Goal: Navigation & Orientation: Find specific page/section

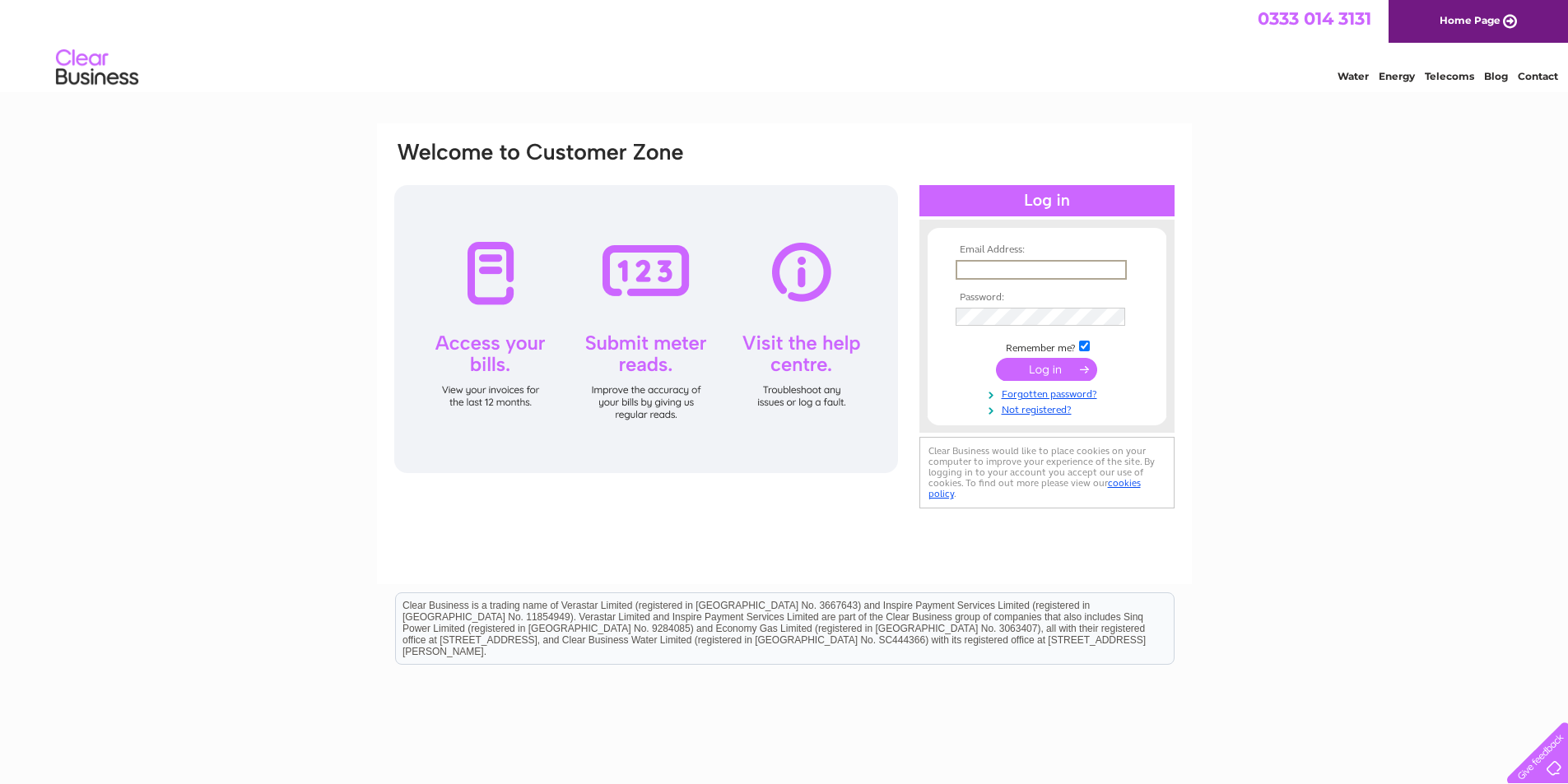
click at [1021, 264] on input "text" at bounding box center [1041, 269] width 171 height 20
type input "reception@pennywiles.co.uk"
click at [1060, 374] on input "submit" at bounding box center [1046, 368] width 101 height 23
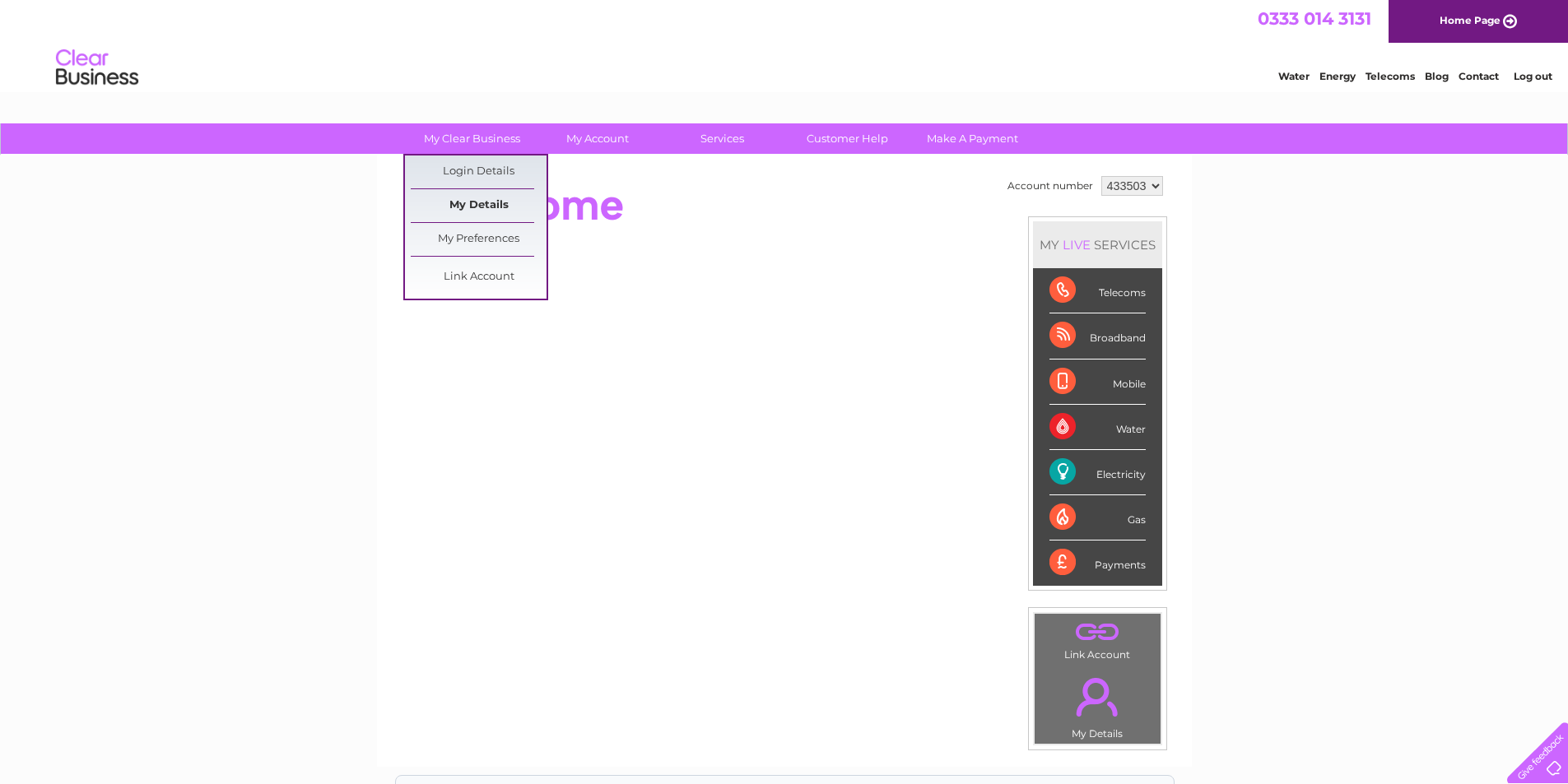
click at [482, 212] on link "My Details" at bounding box center [478, 206] width 136 height 33
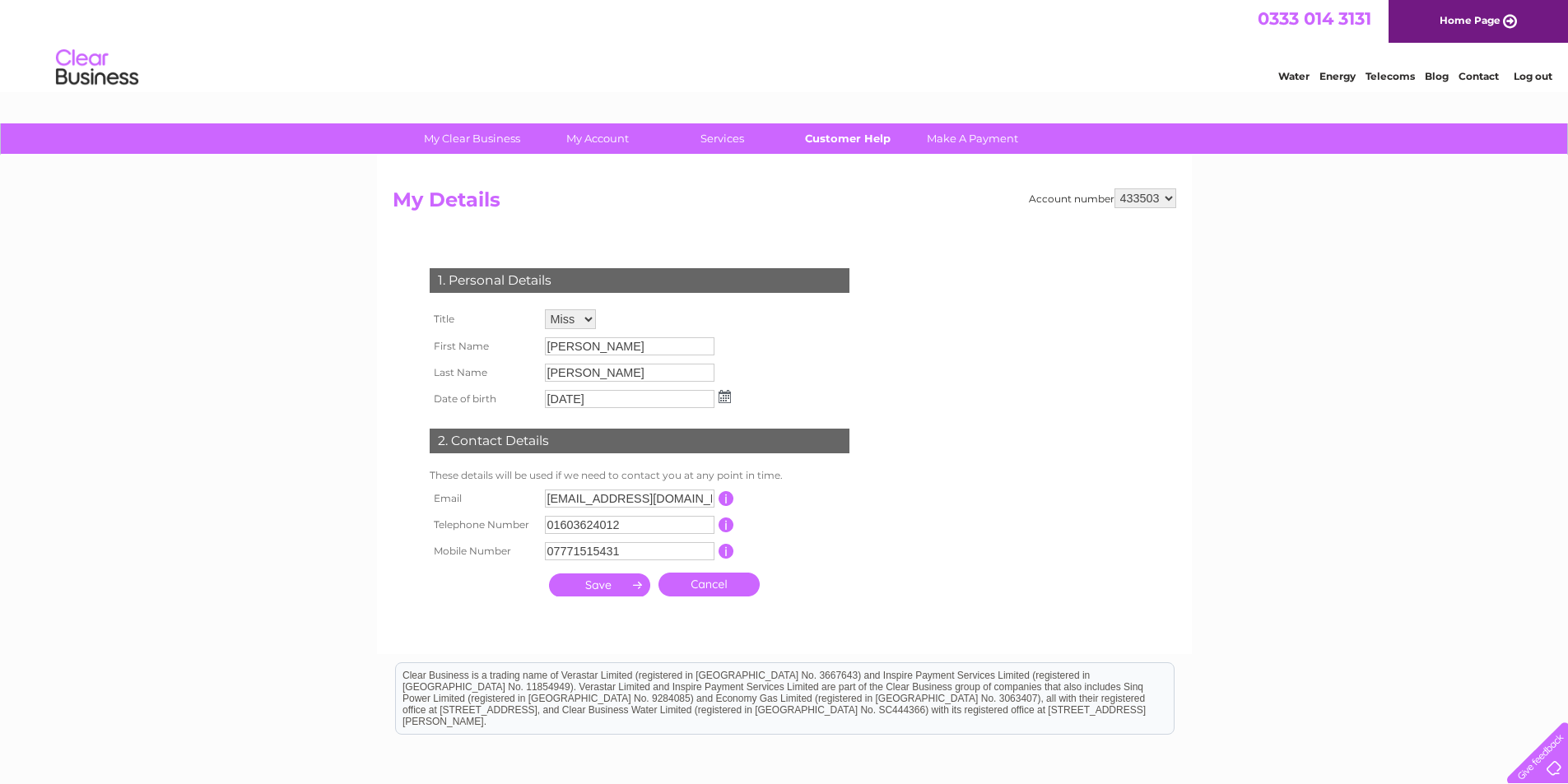
click at [866, 141] on link "Customer Help" at bounding box center [847, 138] width 136 height 30
